Goal: Feedback & Contribution: Leave review/rating

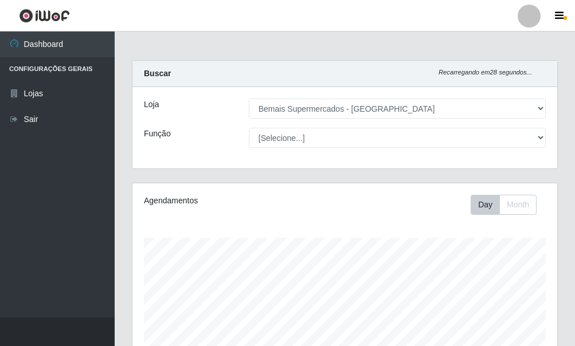
select select "249"
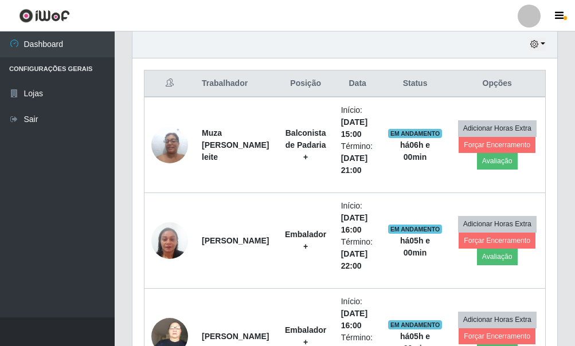
scroll to position [410, 0]
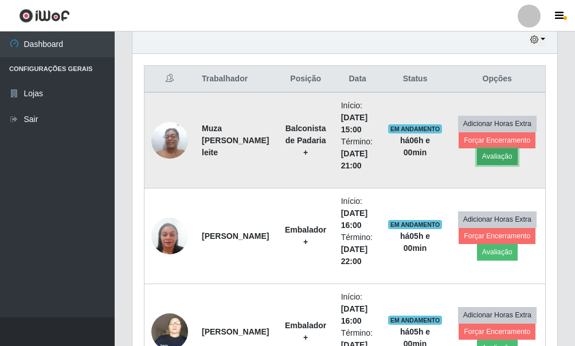
click at [500, 157] on button "Avaliação" at bounding box center [497, 157] width 41 height 16
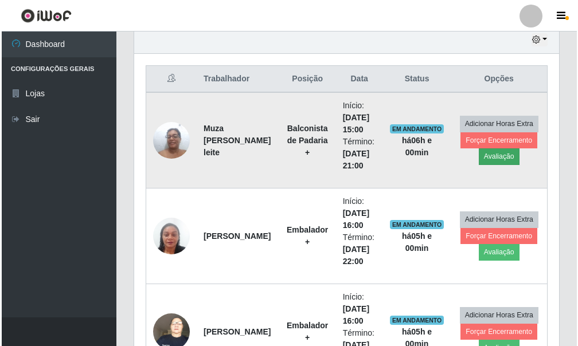
scroll to position [238, 418]
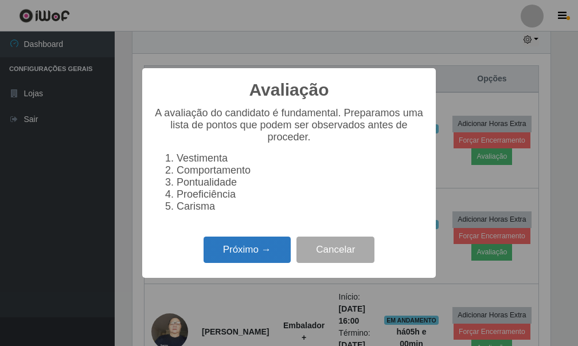
click at [235, 254] on button "Próximo →" at bounding box center [247, 250] width 87 height 27
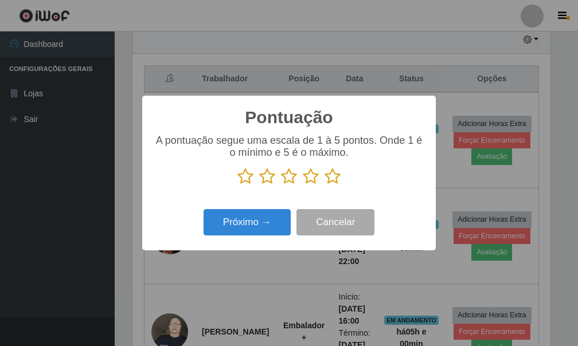
click at [329, 178] on icon at bounding box center [333, 176] width 16 height 17
click at [325, 185] on input "radio" at bounding box center [325, 185] width 0 height 0
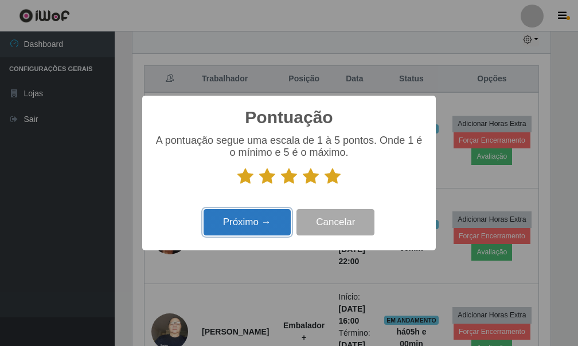
click at [257, 215] on button "Próximo →" at bounding box center [247, 222] width 87 height 27
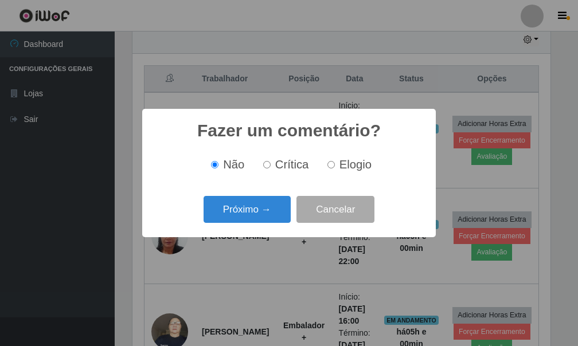
click at [257, 215] on button "Próximo →" at bounding box center [247, 209] width 87 height 27
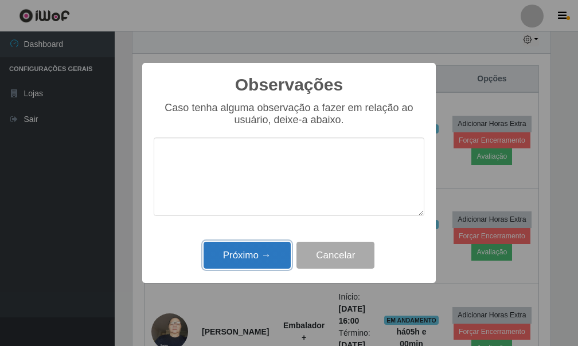
click at [254, 251] on button "Próximo →" at bounding box center [247, 255] width 87 height 27
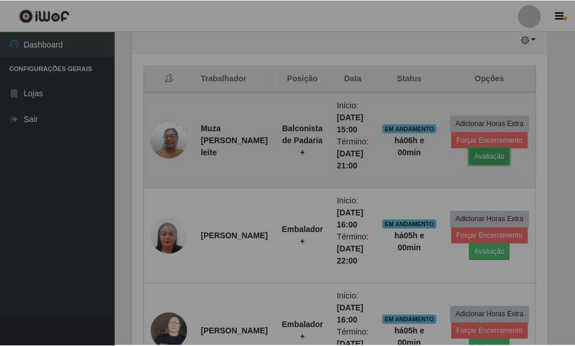
scroll to position [238, 425]
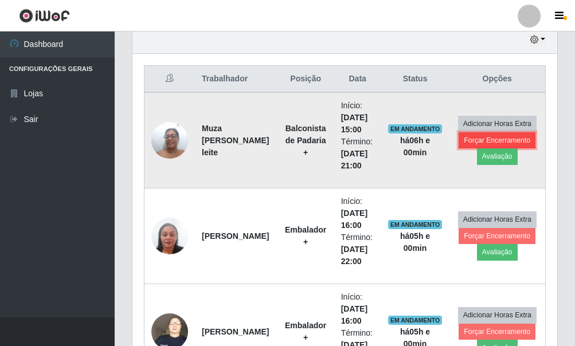
click at [500, 141] on button "Forçar Encerramento" at bounding box center [497, 141] width 77 height 16
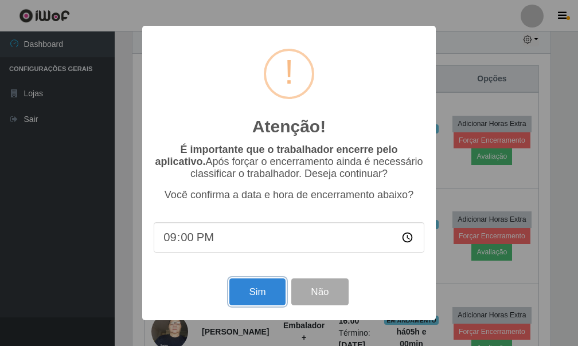
click at [267, 297] on button "Sim" at bounding box center [257, 292] width 56 height 27
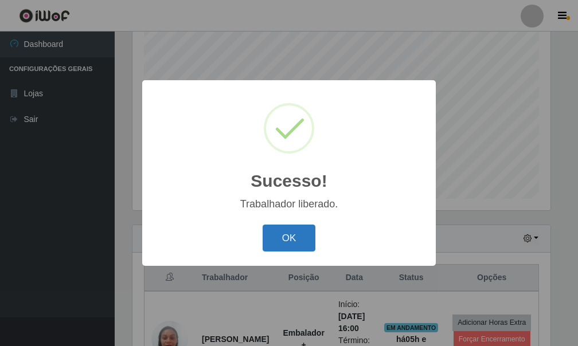
click at [291, 243] on button "OK" at bounding box center [289, 238] width 53 height 27
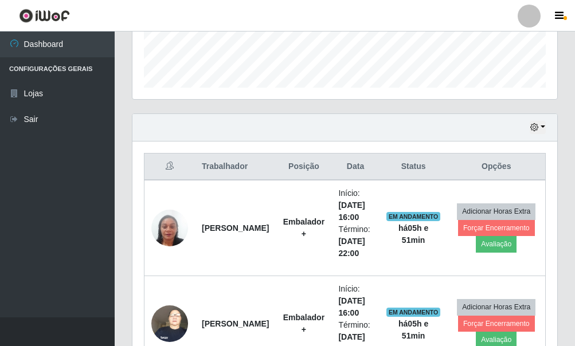
scroll to position [384, 0]
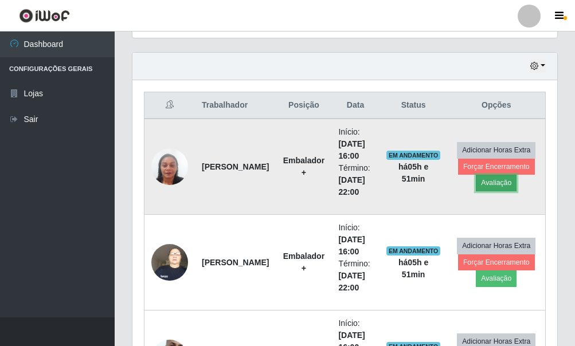
click at [508, 187] on button "Avaliação" at bounding box center [496, 183] width 41 height 16
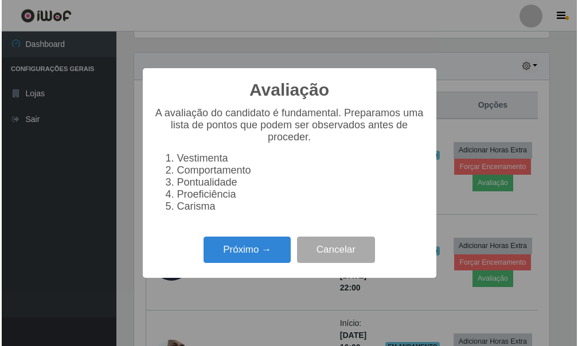
scroll to position [238, 418]
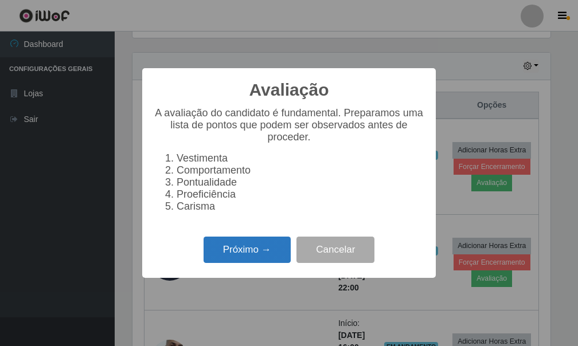
click at [261, 252] on button "Próximo →" at bounding box center [247, 250] width 87 height 27
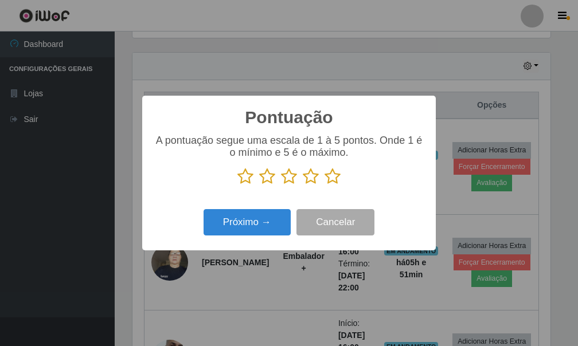
scroll to position [573388, 573208]
click at [336, 176] on icon at bounding box center [333, 176] width 16 height 17
click at [325, 185] on input "radio" at bounding box center [325, 185] width 0 height 0
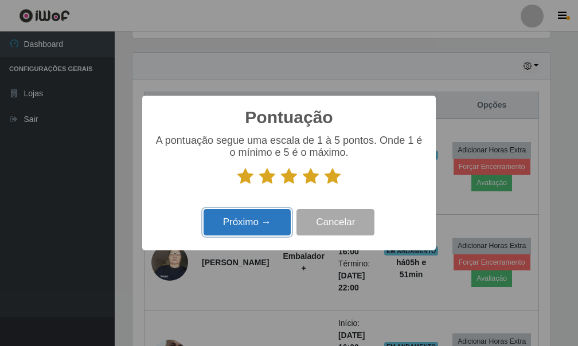
click at [260, 223] on button "Próximo →" at bounding box center [247, 222] width 87 height 27
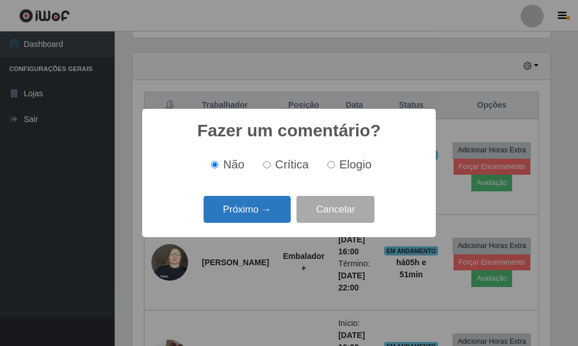
click at [264, 213] on button "Próximo →" at bounding box center [247, 209] width 87 height 27
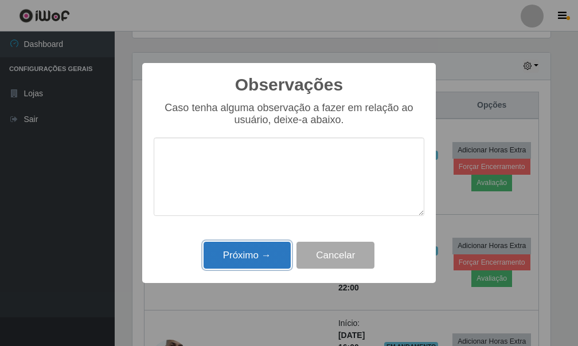
click at [265, 255] on button "Próximo →" at bounding box center [247, 255] width 87 height 27
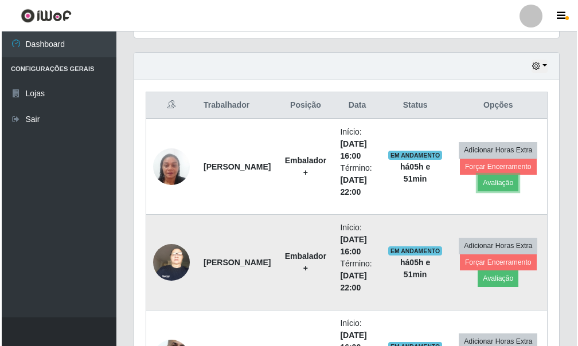
scroll to position [238, 425]
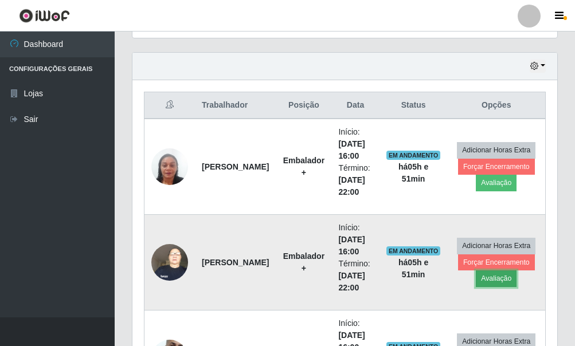
click at [498, 283] on button "Avaliação" at bounding box center [496, 279] width 41 height 16
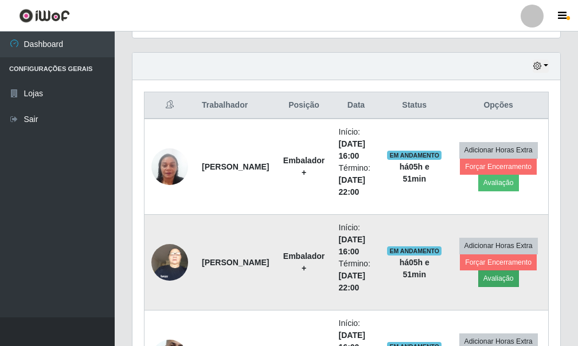
scroll to position [238, 418]
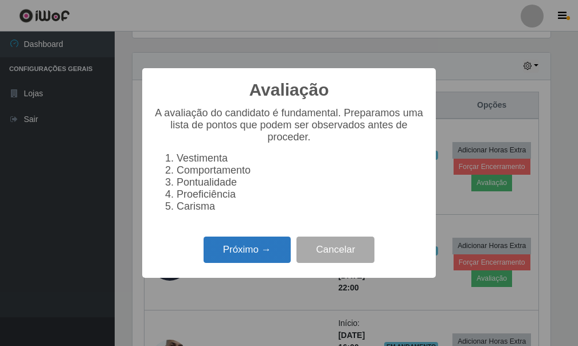
drag, startPoint x: 265, startPoint y: 246, endPoint x: 272, endPoint y: 246, distance: 6.9
click at [272, 246] on button "Próximo →" at bounding box center [247, 250] width 87 height 27
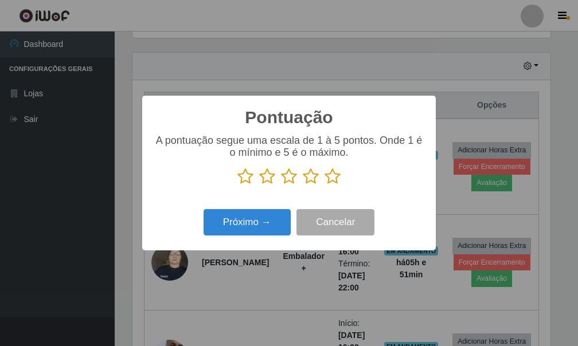
click at [330, 178] on icon at bounding box center [333, 176] width 16 height 17
click at [325, 185] on input "radio" at bounding box center [325, 185] width 0 height 0
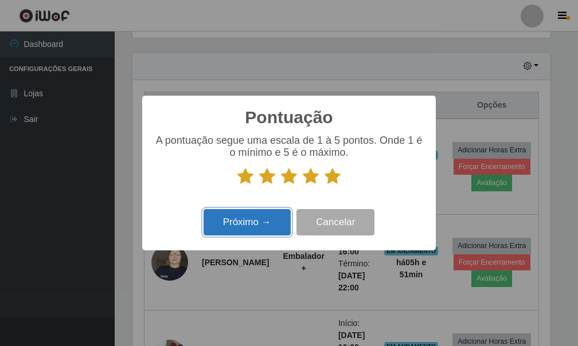
click at [259, 223] on button "Próximo →" at bounding box center [247, 222] width 87 height 27
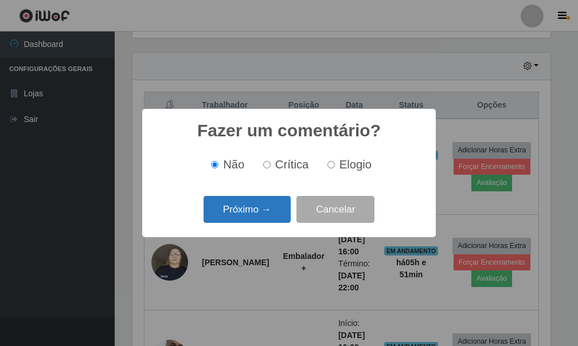
click at [264, 213] on button "Próximo →" at bounding box center [247, 209] width 87 height 27
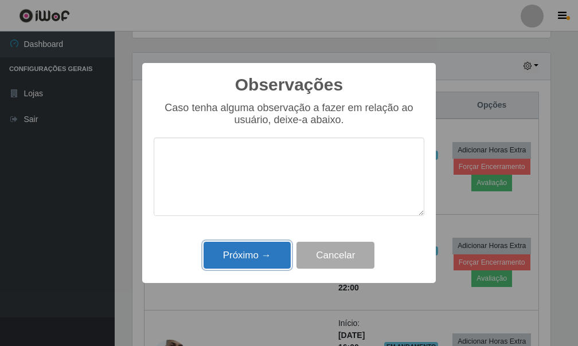
click at [260, 251] on button "Próximo →" at bounding box center [247, 255] width 87 height 27
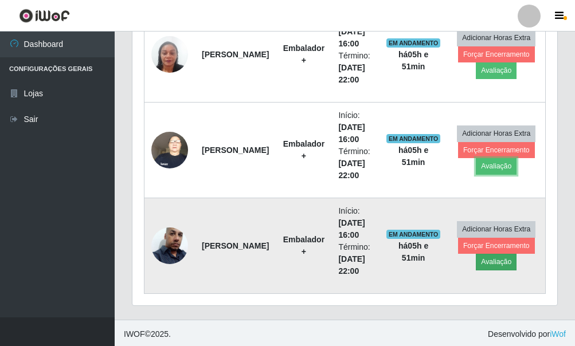
scroll to position [498, 0]
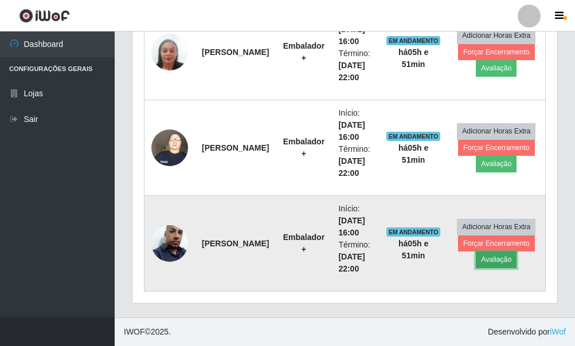
click at [492, 255] on button "Avaliação" at bounding box center [496, 260] width 41 height 16
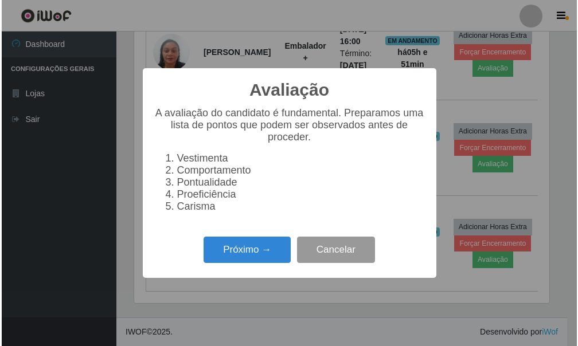
scroll to position [238, 418]
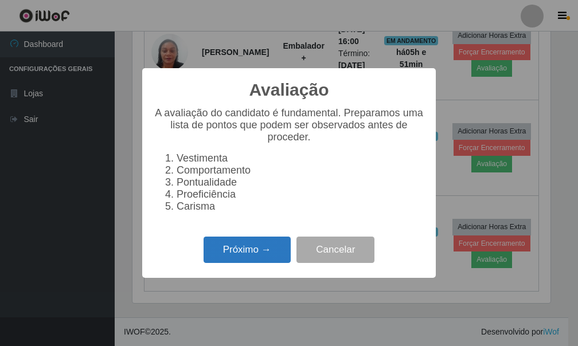
click at [283, 254] on button "Próximo →" at bounding box center [247, 250] width 87 height 27
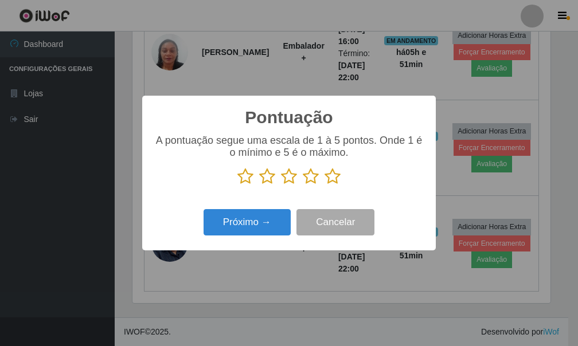
click at [329, 178] on icon at bounding box center [333, 176] width 16 height 17
click at [325, 185] on input "radio" at bounding box center [325, 185] width 0 height 0
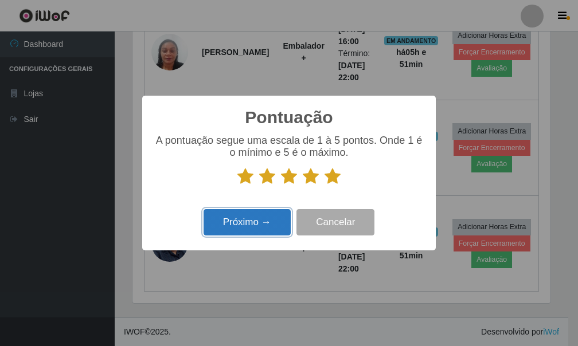
click at [240, 225] on button "Próximo →" at bounding box center [247, 222] width 87 height 27
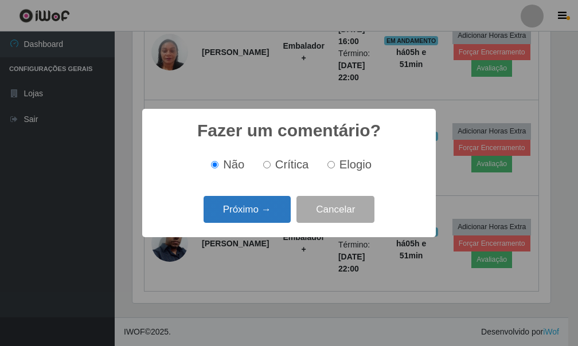
click at [263, 215] on button "Próximo →" at bounding box center [247, 209] width 87 height 27
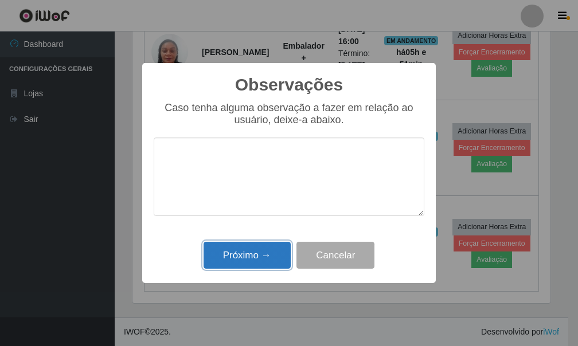
click at [256, 252] on button "Próximo →" at bounding box center [247, 255] width 87 height 27
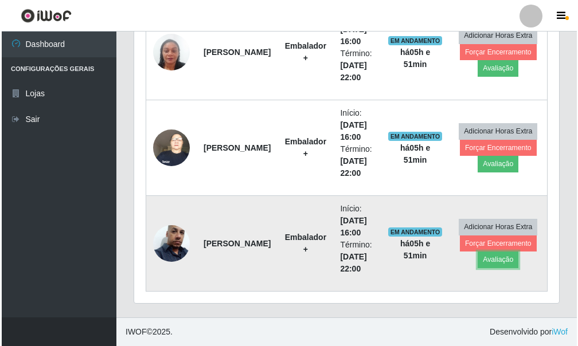
scroll to position [238, 425]
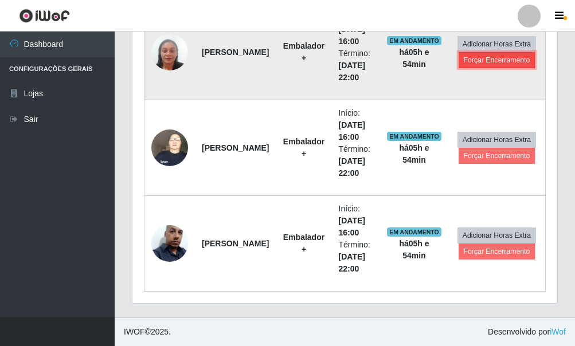
click at [501, 63] on button "Forçar Encerramento" at bounding box center [497, 60] width 77 height 16
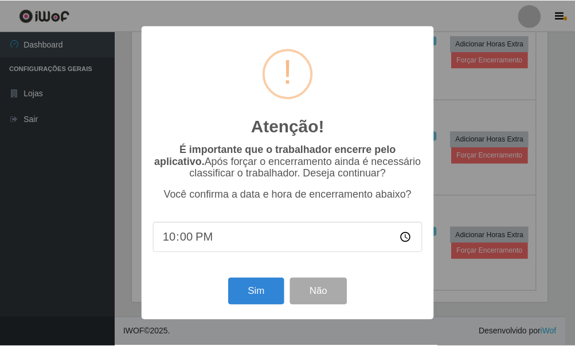
scroll to position [238, 418]
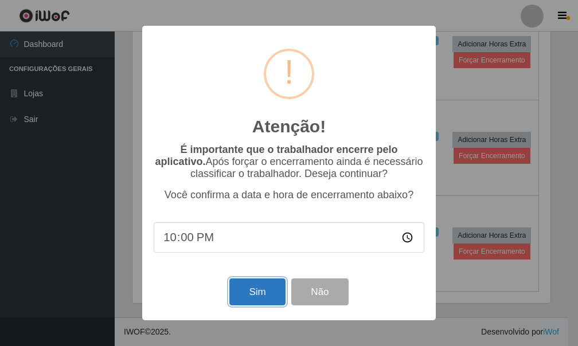
click at [261, 295] on button "Sim" at bounding box center [257, 292] width 56 height 27
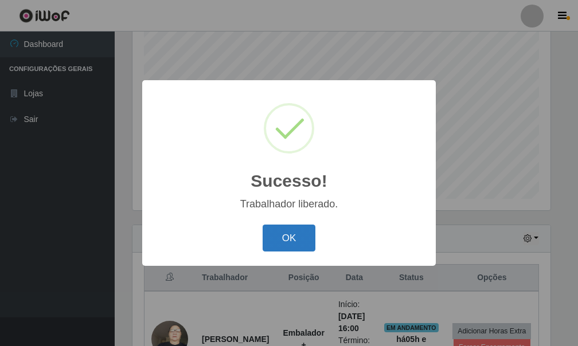
click at [299, 229] on button "OK" at bounding box center [289, 238] width 53 height 27
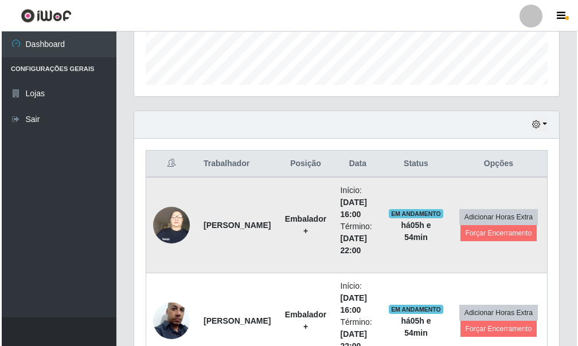
scroll to position [326, 0]
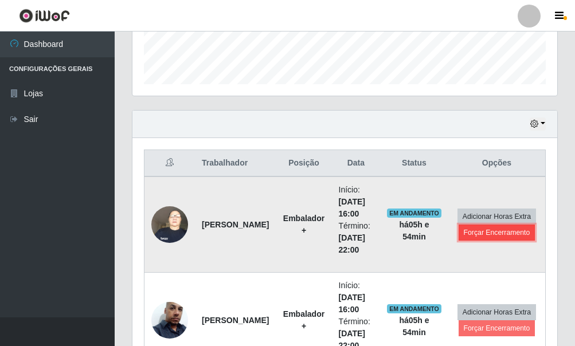
click at [505, 233] on button "Forçar Encerramento" at bounding box center [497, 233] width 77 height 16
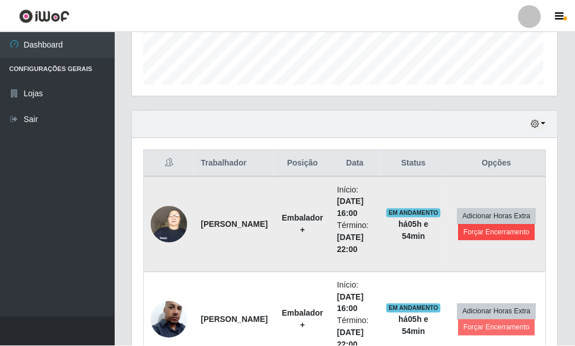
scroll to position [238, 418]
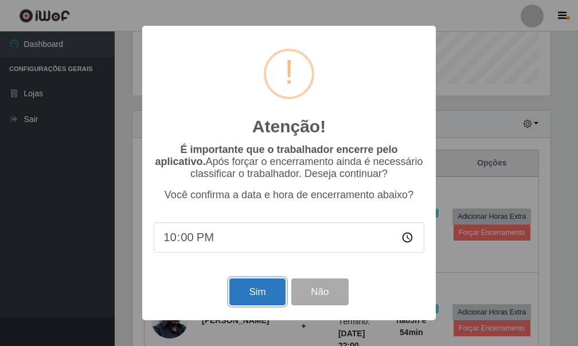
click at [247, 291] on button "Sim" at bounding box center [257, 292] width 56 height 27
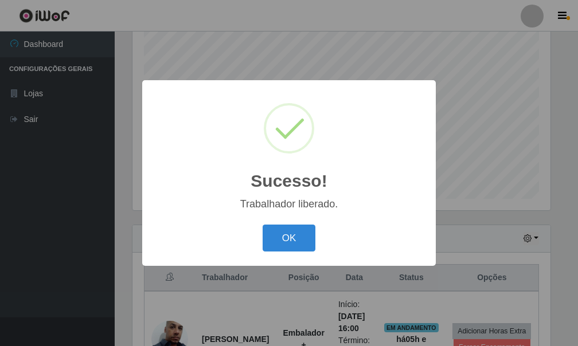
drag, startPoint x: 292, startPoint y: 233, endPoint x: 299, endPoint y: 233, distance: 6.9
click at [295, 233] on button "OK" at bounding box center [289, 238] width 53 height 27
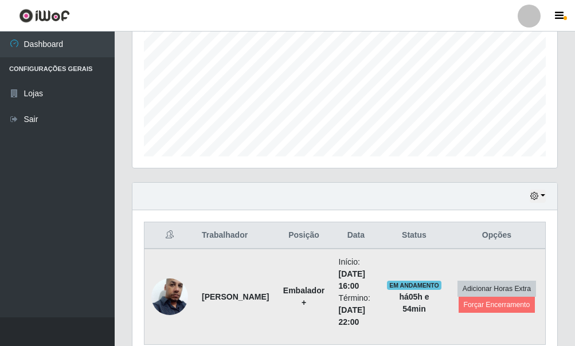
scroll to position [307, 0]
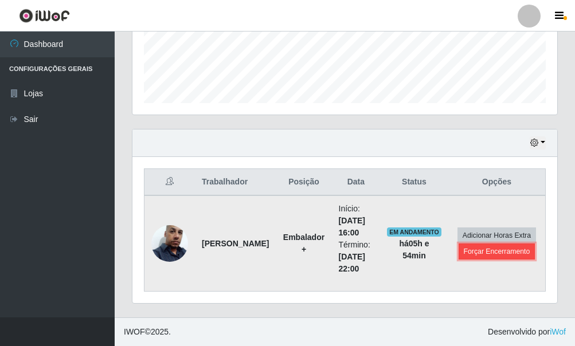
click at [483, 250] on button "Forçar Encerramento" at bounding box center [497, 252] width 77 height 16
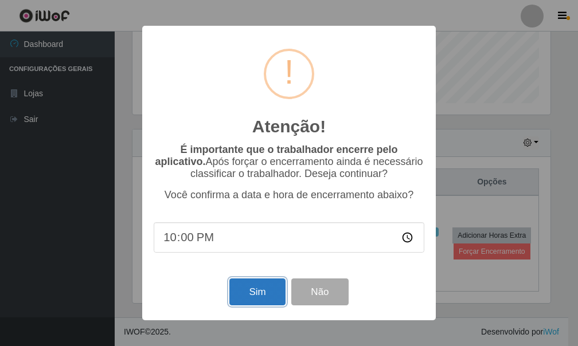
click at [258, 286] on button "Sim" at bounding box center [257, 292] width 56 height 27
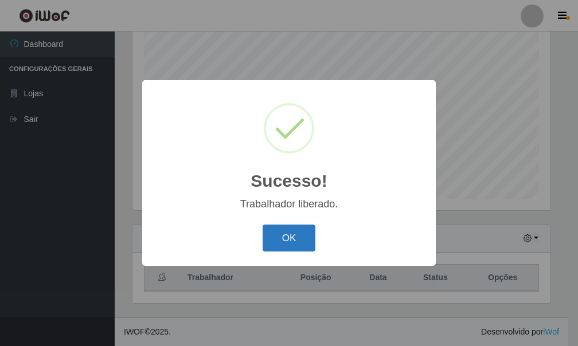
click at [274, 237] on button "OK" at bounding box center [289, 238] width 53 height 27
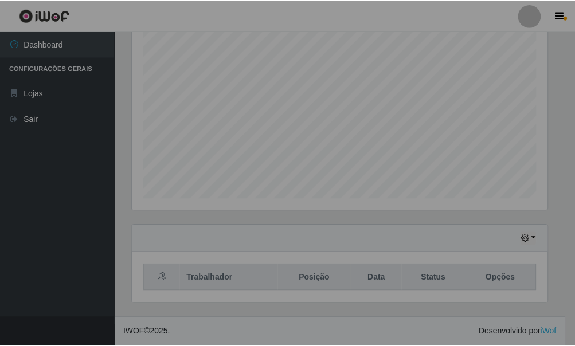
scroll to position [0, 0]
